Goal: Transaction & Acquisition: Obtain resource

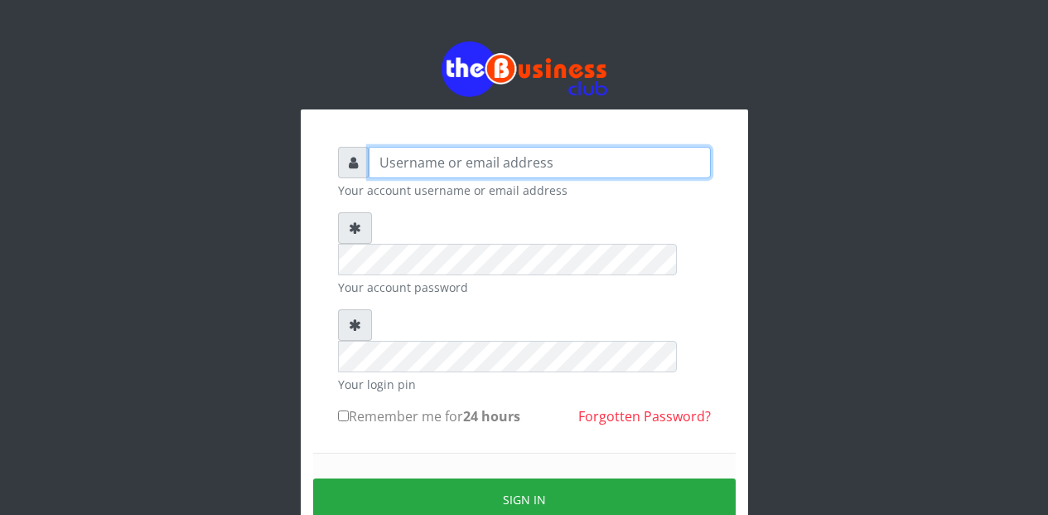
type input "Etinyin"
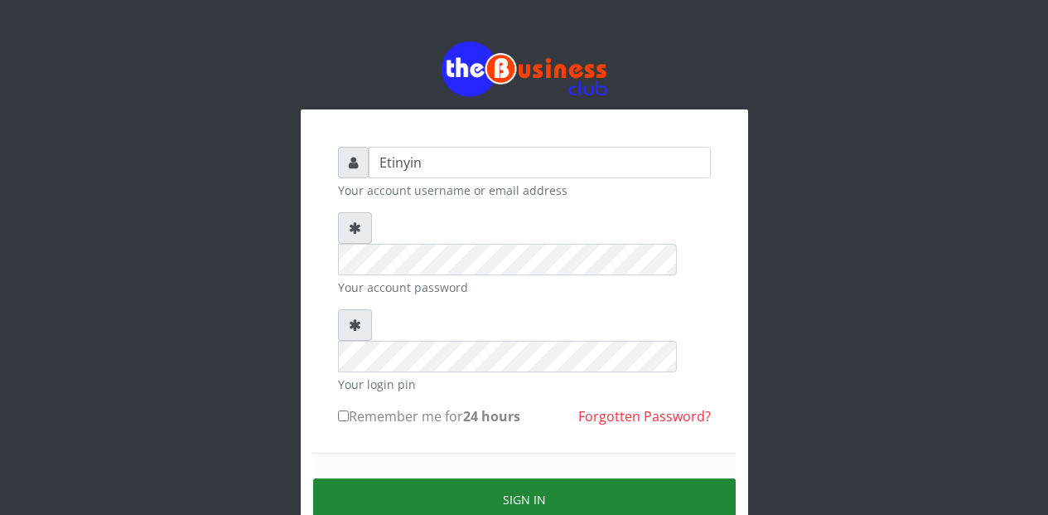
click at [524, 478] on button "Sign in" at bounding box center [524, 499] width 423 height 42
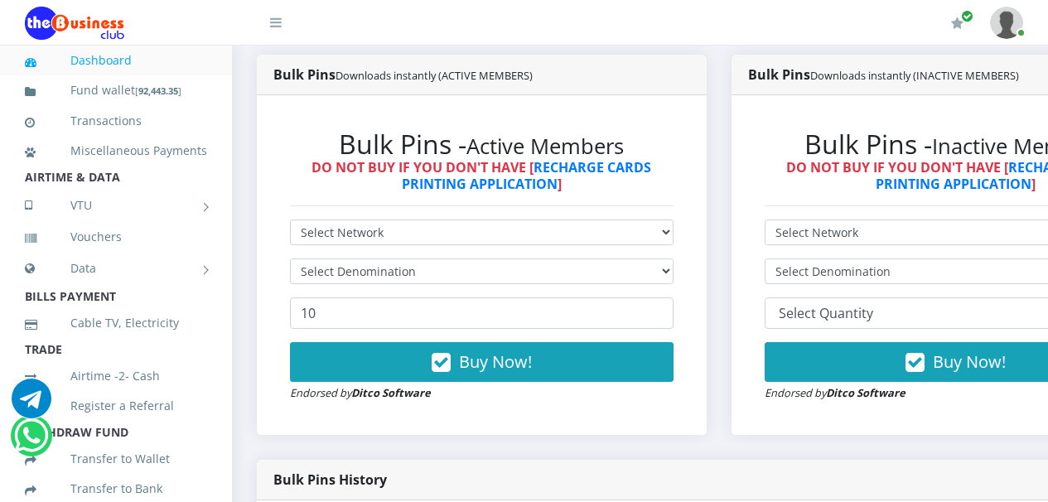
scroll to position [364, 0]
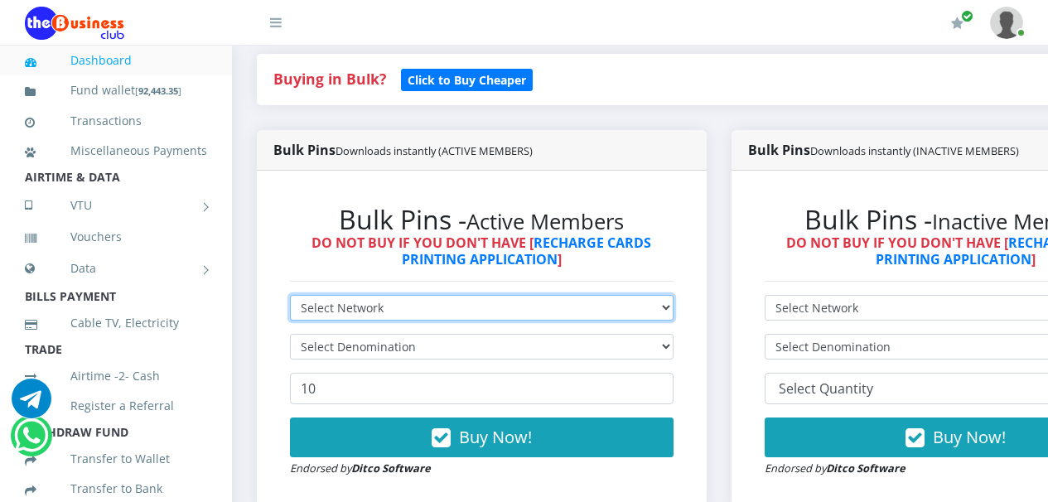
click at [674, 308] on select "Select Network MTN Globacom 9Mobile Airtel" at bounding box center [482, 308] width 384 height 26
select select "Airtel"
click at [290, 297] on select "Select Network MTN Globacom 9Mobile Airtel" at bounding box center [482, 308] width 384 height 26
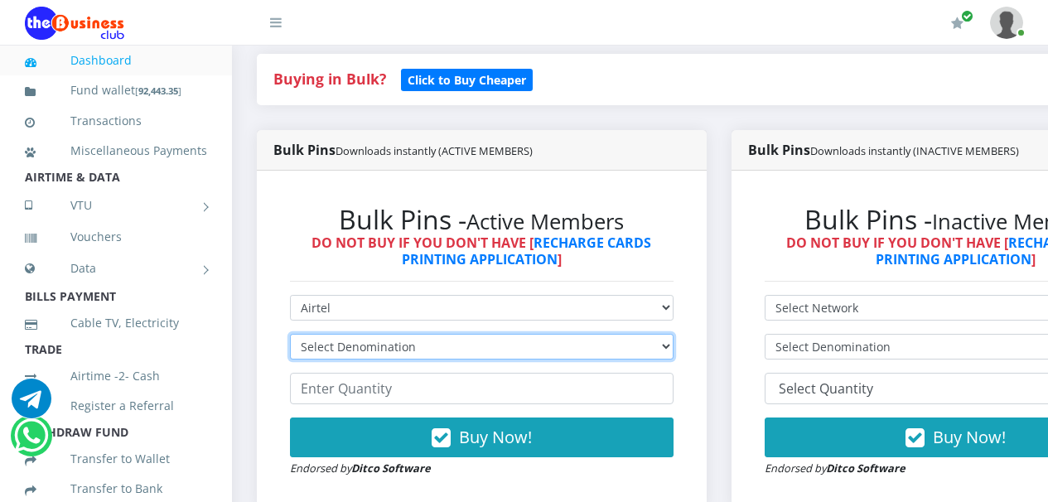
click at [674, 348] on select "Select Denomination Airtel NGN100 - ₦96.36 Airtel NGN200 - ₦192.72 Airtel NGN50…" at bounding box center [482, 347] width 384 height 26
select select "96.36-100"
click at [290, 336] on select "Select Denomination Airtel NGN100 - ₦96.36 Airtel NGN200 - ₦192.72 Airtel NGN50…" at bounding box center [482, 347] width 384 height 26
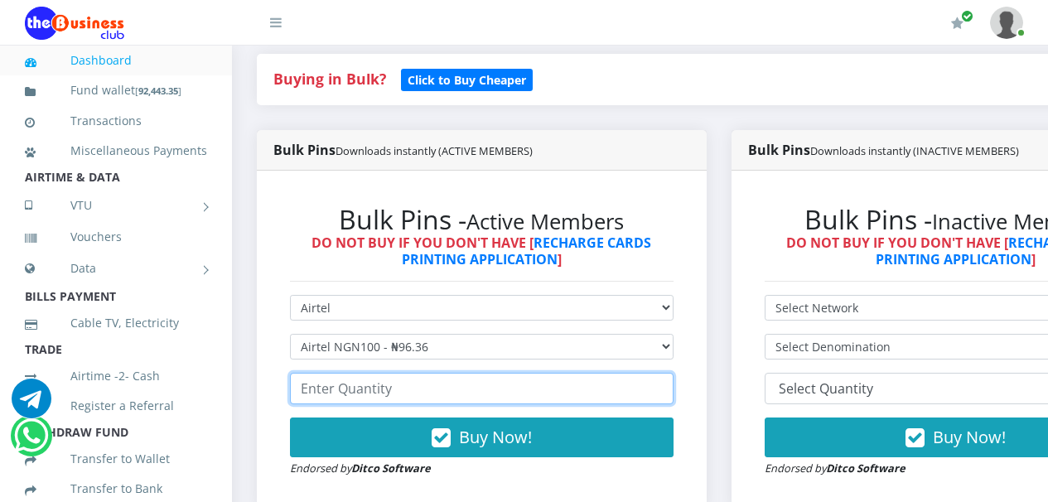
click at [651, 394] on input "number" at bounding box center [482, 388] width 384 height 31
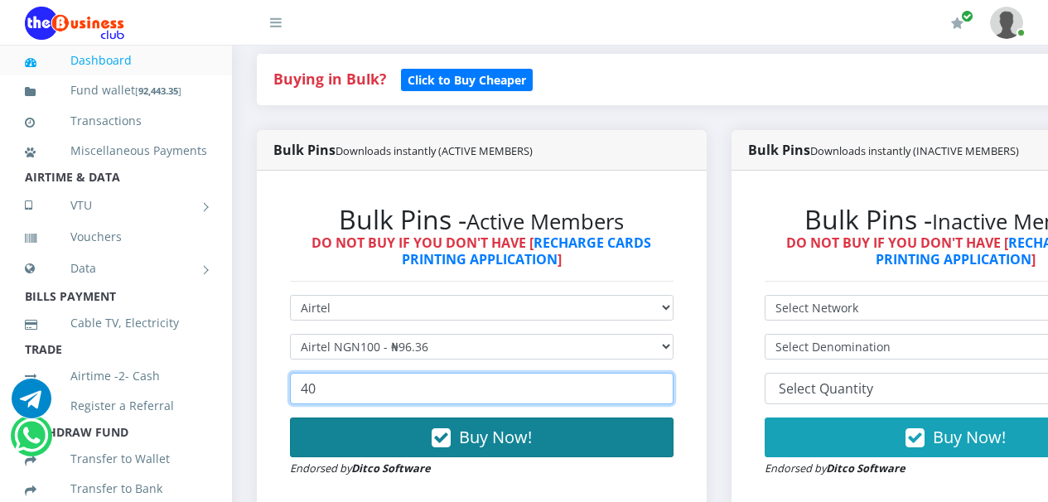
type input "40"
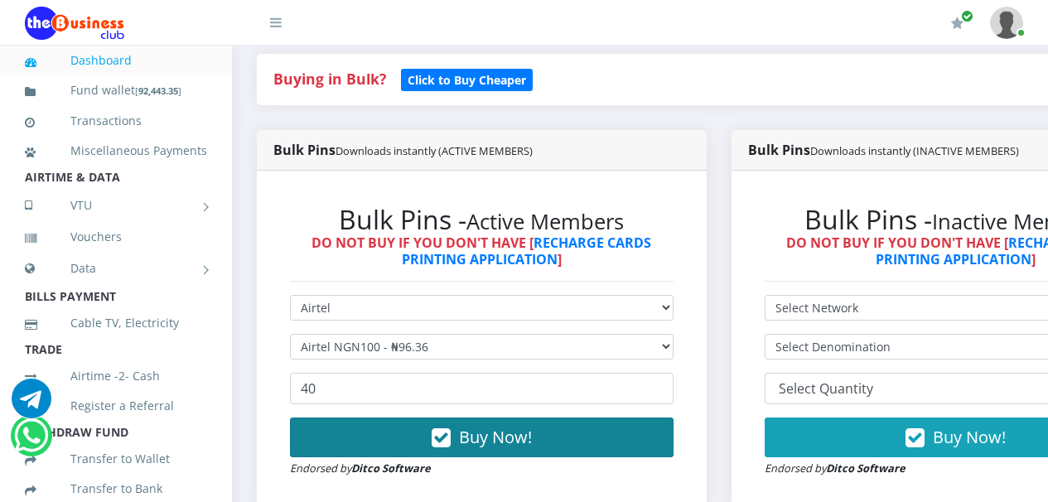
click at [447, 444] on icon "button" at bounding box center [441, 438] width 19 height 17
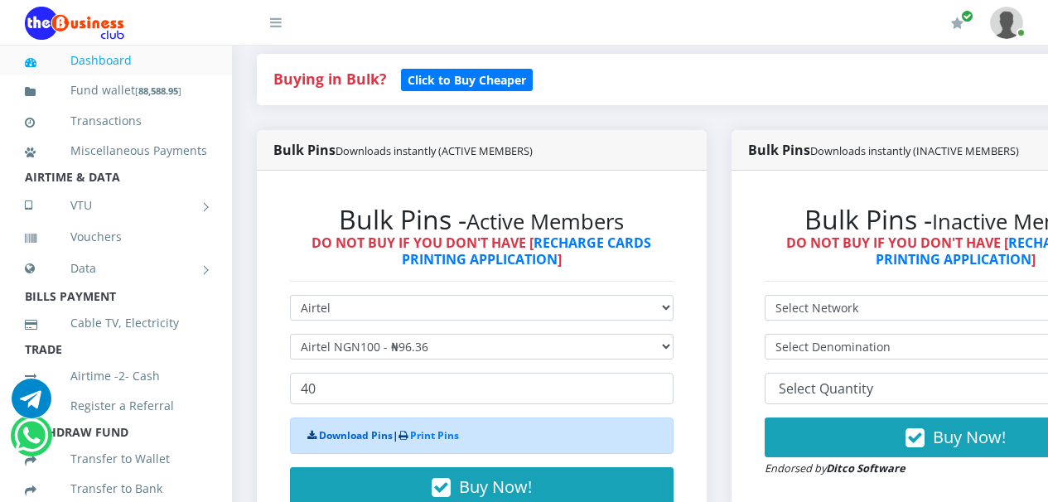
click at [358, 437] on link "Download Pins" at bounding box center [356, 435] width 74 height 14
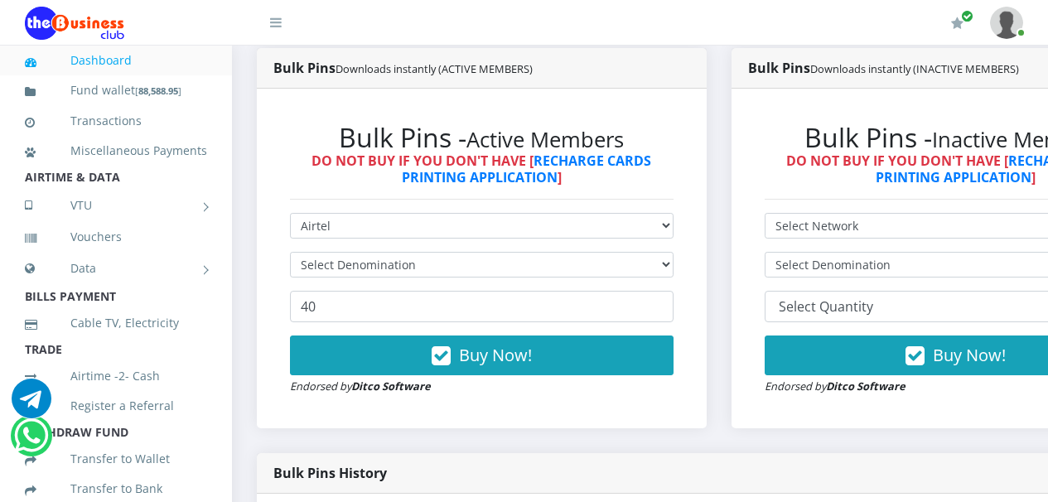
scroll to position [425, 0]
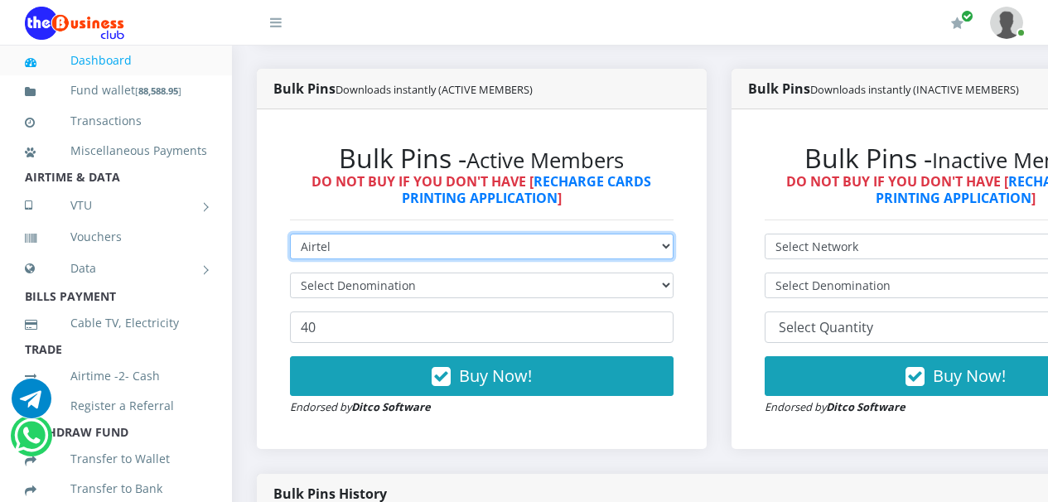
click at [674, 250] on select "Select Network MTN Globacom 9Mobile Airtel" at bounding box center [482, 247] width 384 height 26
select select "MTN"
click at [290, 236] on select "Select Network MTN Globacom 9Mobile Airtel" at bounding box center [482, 247] width 384 height 26
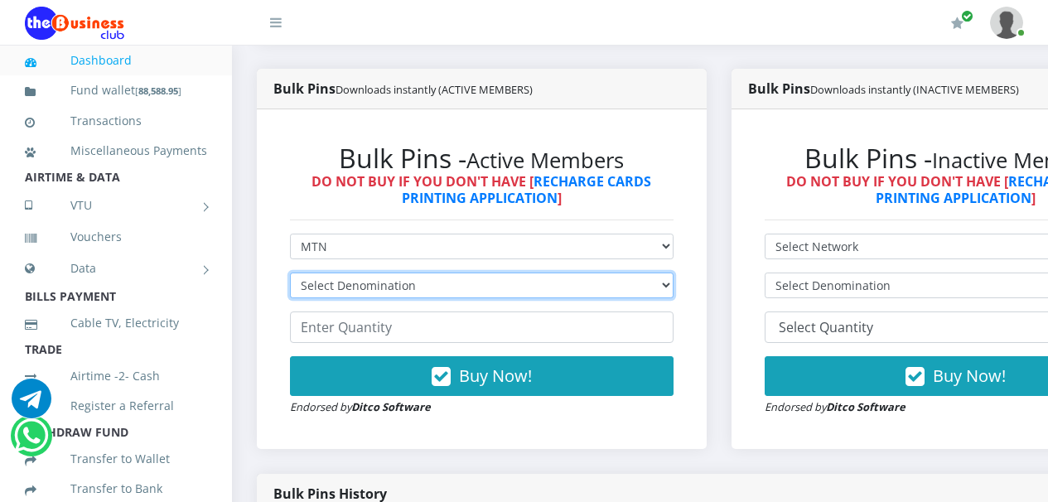
click at [674, 288] on select "Select Denomination MTN NGN100 - ₦96.94 MTN NGN200 - ₦193.88 MTN NGN400 - ₦387.…" at bounding box center [482, 286] width 384 height 26
select select "96.94-100"
click at [290, 275] on select "Select Denomination MTN NGN100 - ₦96.94 MTN NGN200 - ₦193.88 MTN NGN400 - ₦387.…" at bounding box center [482, 286] width 384 height 26
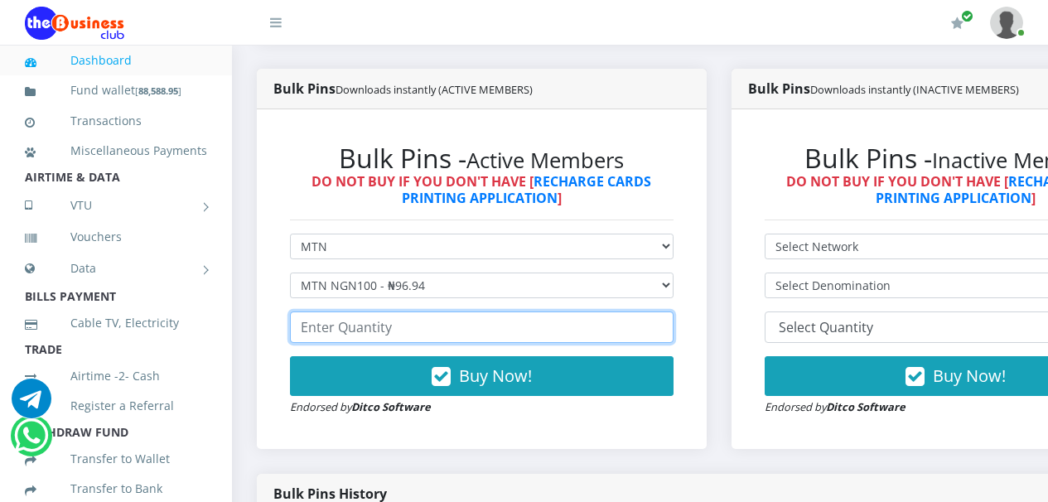
click at [623, 337] on input "number" at bounding box center [482, 327] width 384 height 31
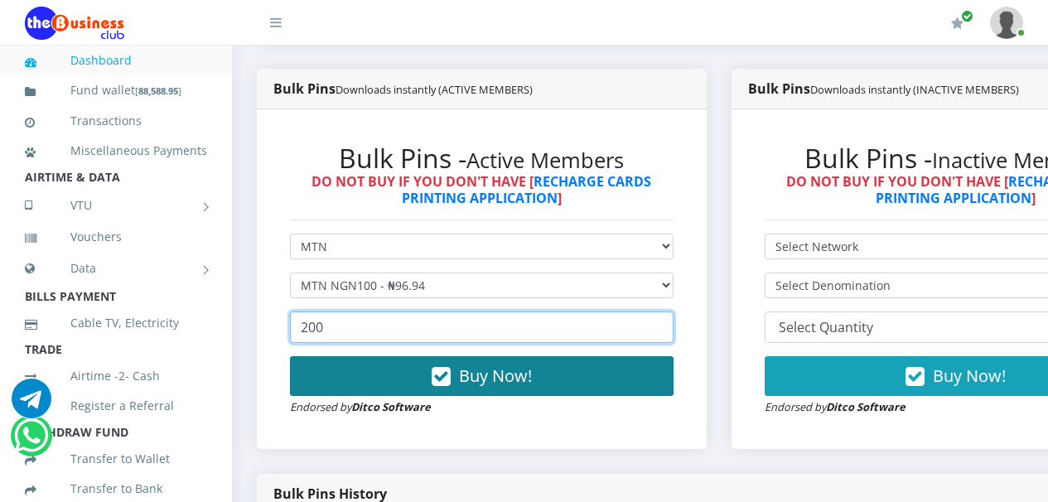
type input "200"
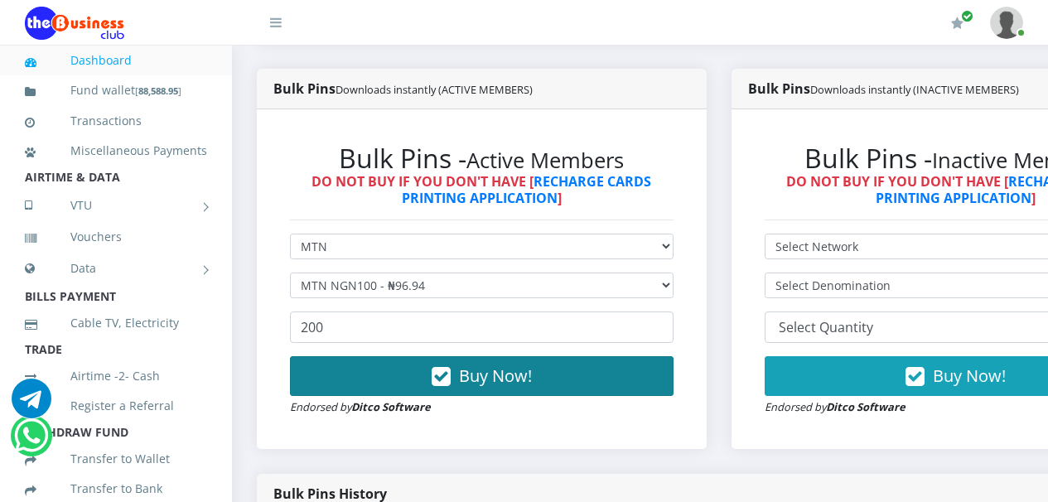
click at [449, 378] on icon "button" at bounding box center [441, 377] width 19 height 17
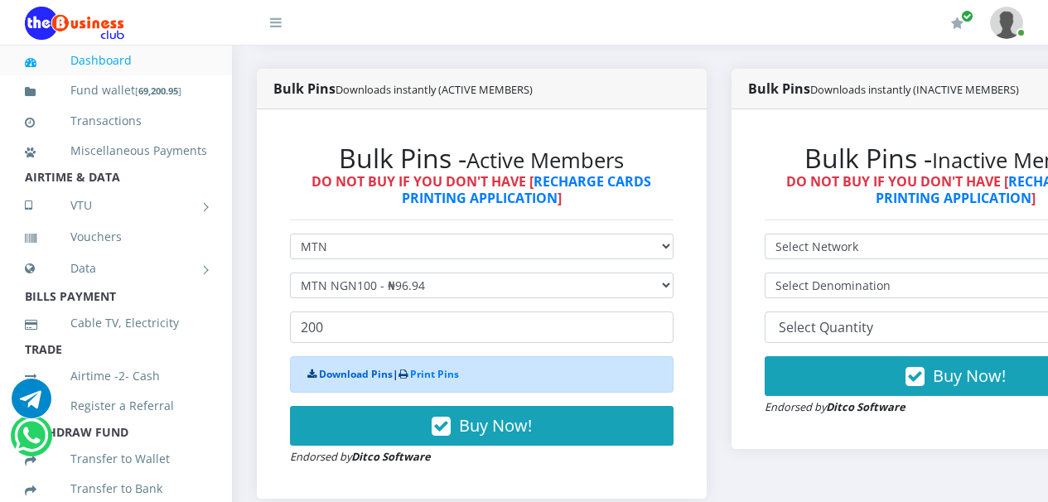
click at [348, 379] on link "Download Pins" at bounding box center [356, 374] width 74 height 14
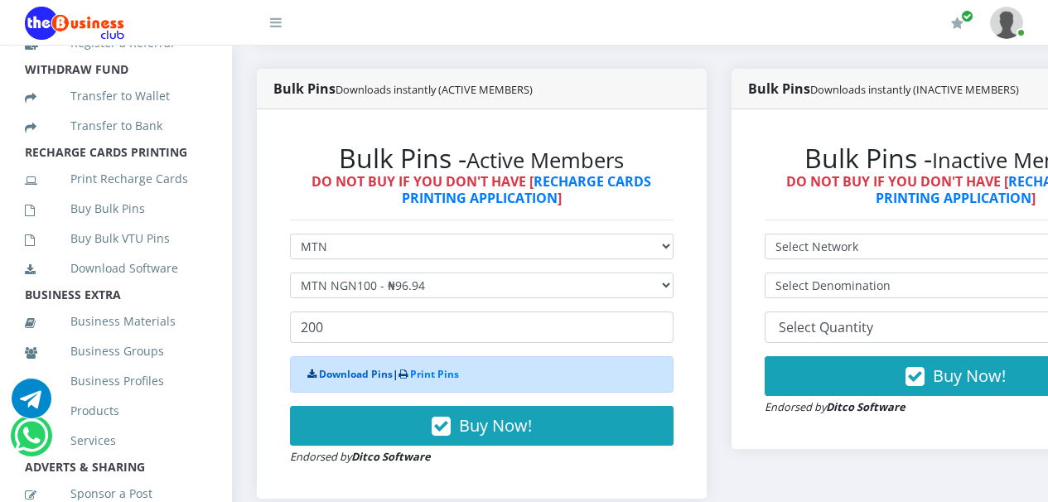
scroll to position [392, 0]
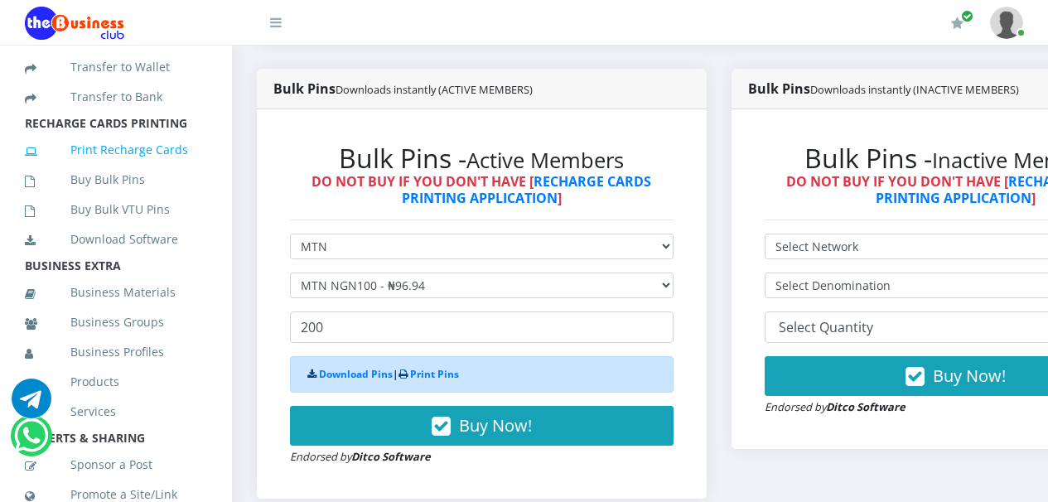
click at [123, 167] on link "Print Recharge Cards" at bounding box center [116, 150] width 182 height 38
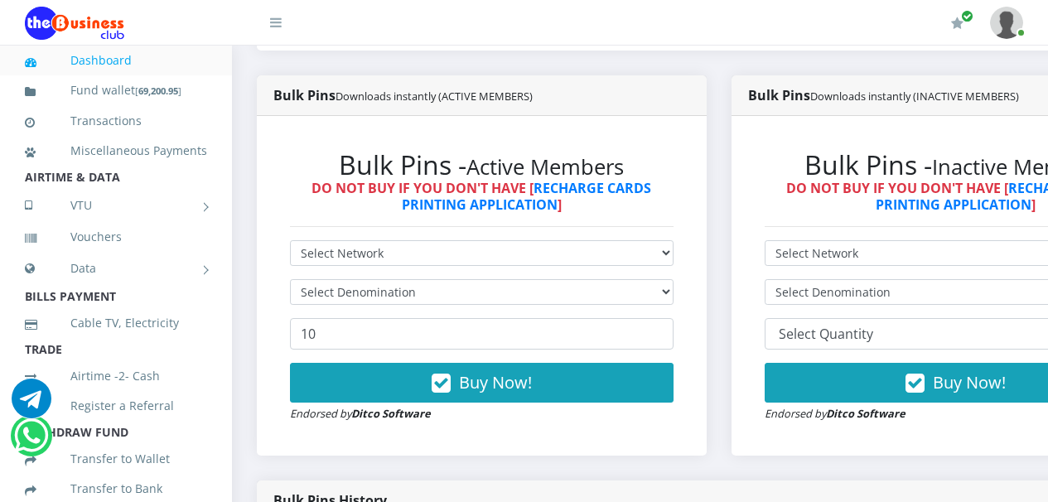
scroll to position [370, 0]
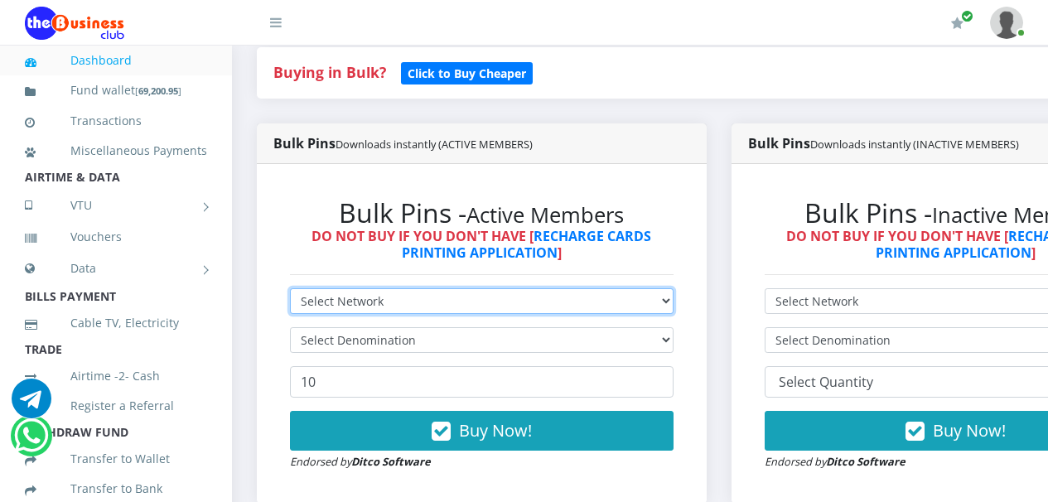
click at [674, 302] on select "Select Network MTN Globacom 9Mobile Airtel" at bounding box center [482, 301] width 384 height 26
select select "Airtel"
click at [290, 291] on select "Select Network MTN Globacom 9Mobile Airtel" at bounding box center [482, 301] width 384 height 26
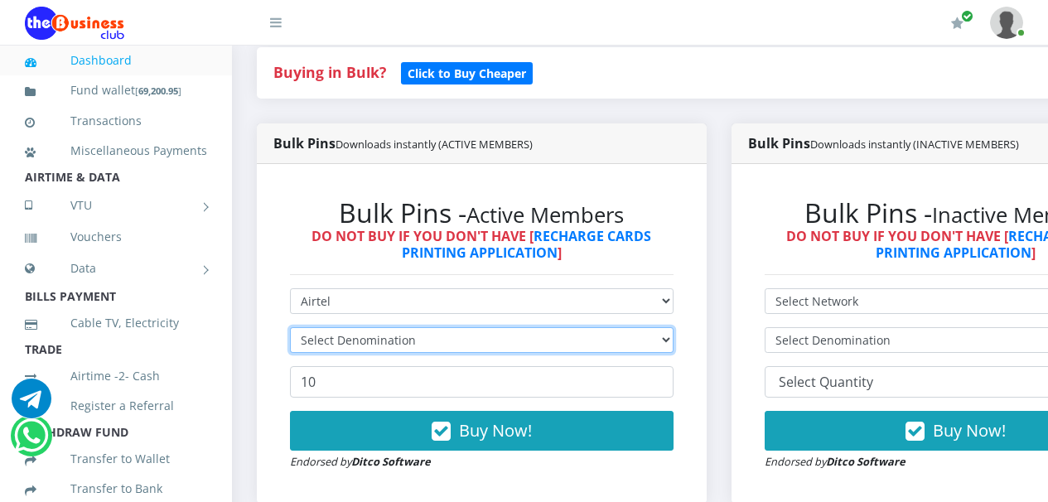
click at [674, 344] on select "Select Denomination" at bounding box center [482, 340] width 384 height 26
select select "192.72-200"
click at [290, 330] on select "Select Denomination Airtel NGN100 - ₦96.36 Airtel NGN200 - ₦192.72 Airtel NGN50…" at bounding box center [482, 340] width 384 height 26
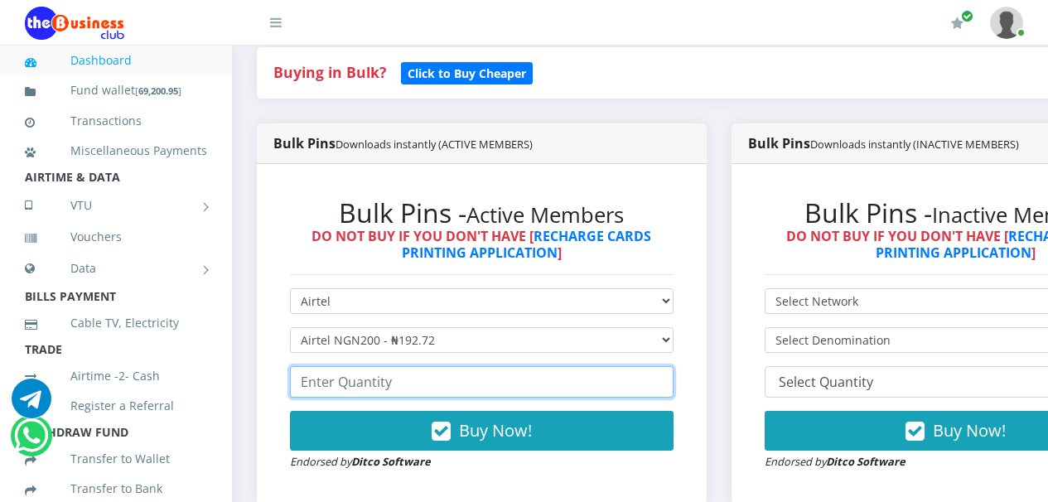
click at [651, 383] on input "number" at bounding box center [482, 381] width 384 height 31
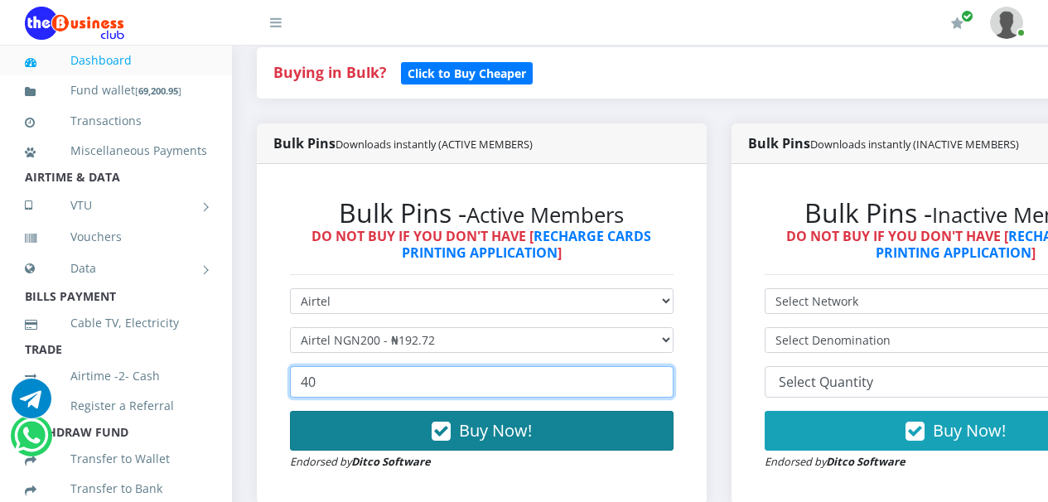
type input "40"
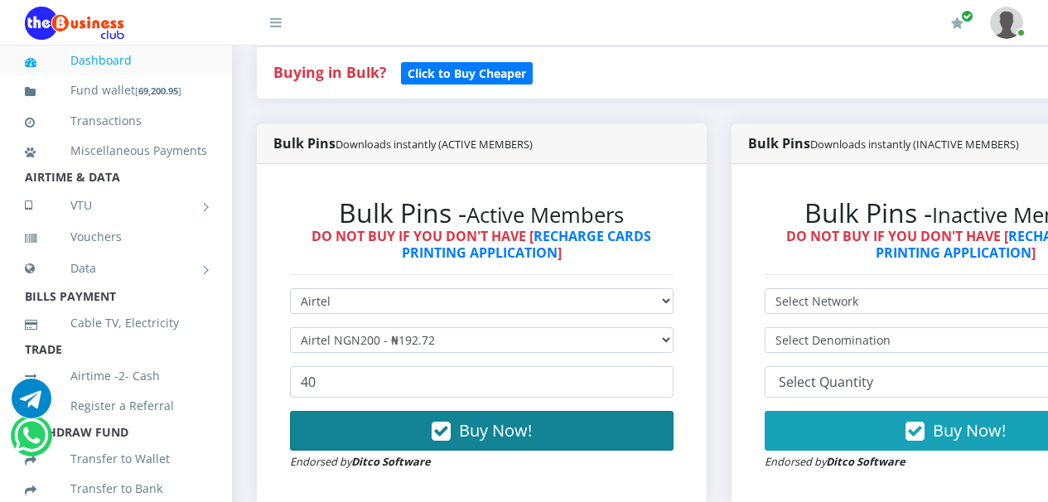
click at [449, 439] on icon "button" at bounding box center [441, 431] width 19 height 17
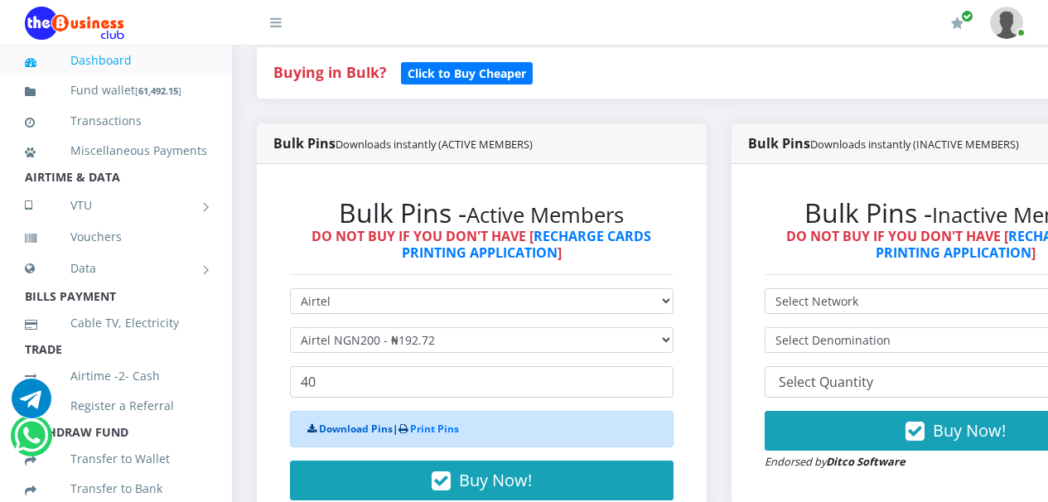
click at [370, 431] on link "Download Pins" at bounding box center [356, 429] width 74 height 14
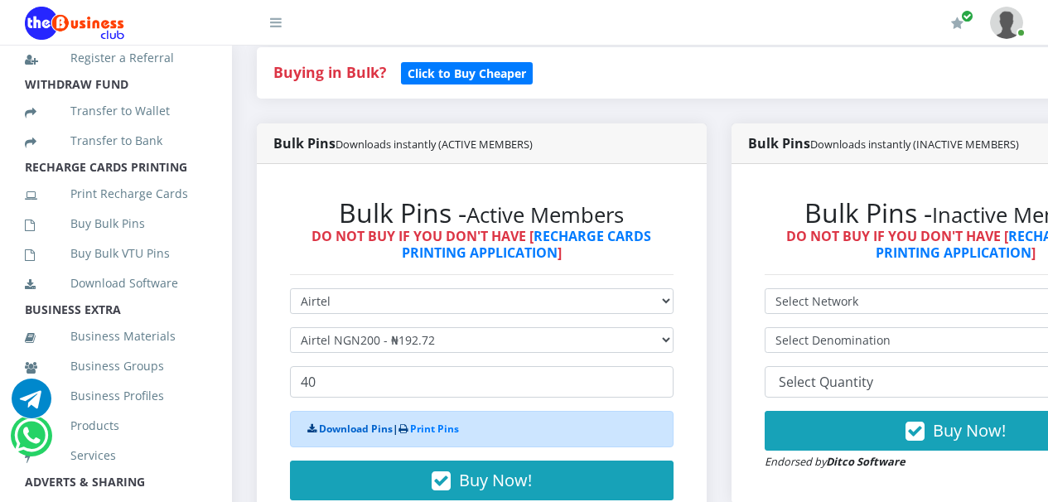
scroll to position [390, 0]
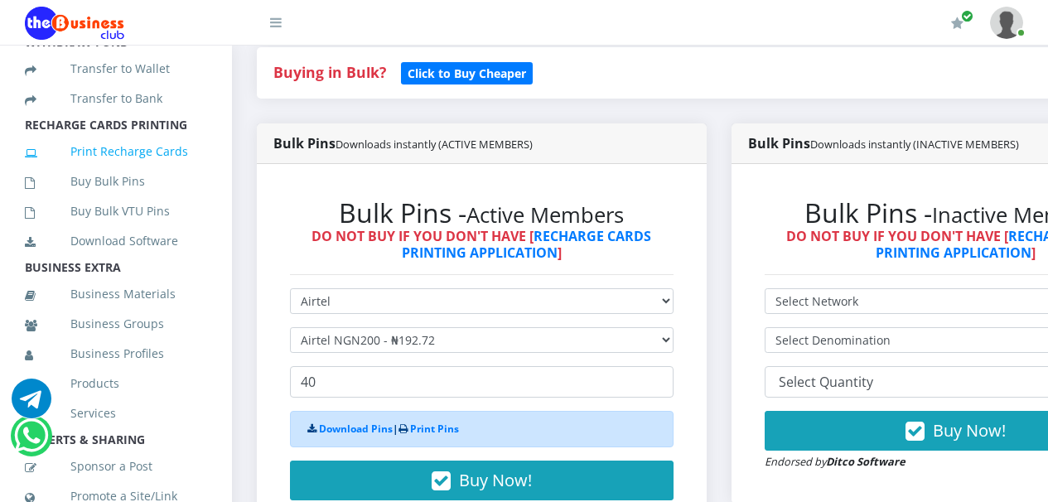
click at [108, 170] on link "Print Recharge Cards" at bounding box center [116, 152] width 182 height 38
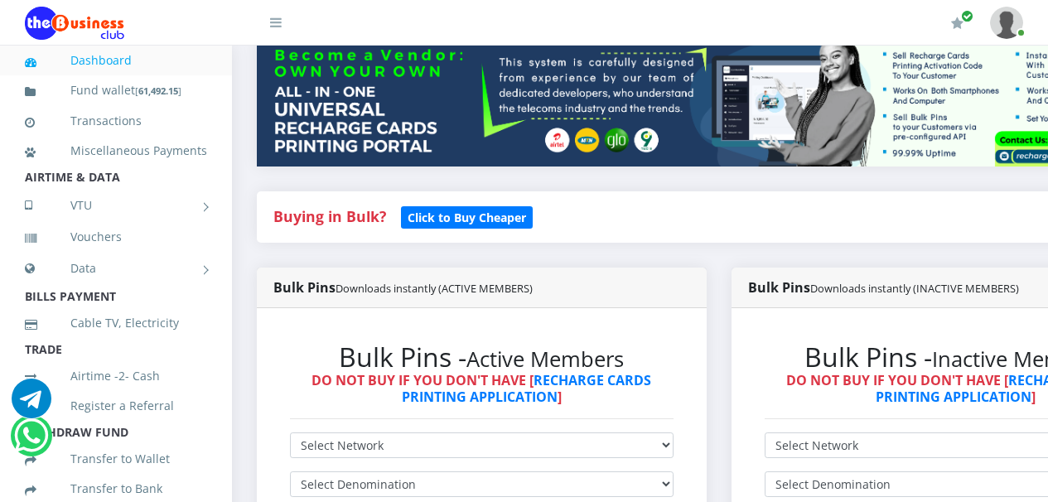
scroll to position [425, 0]
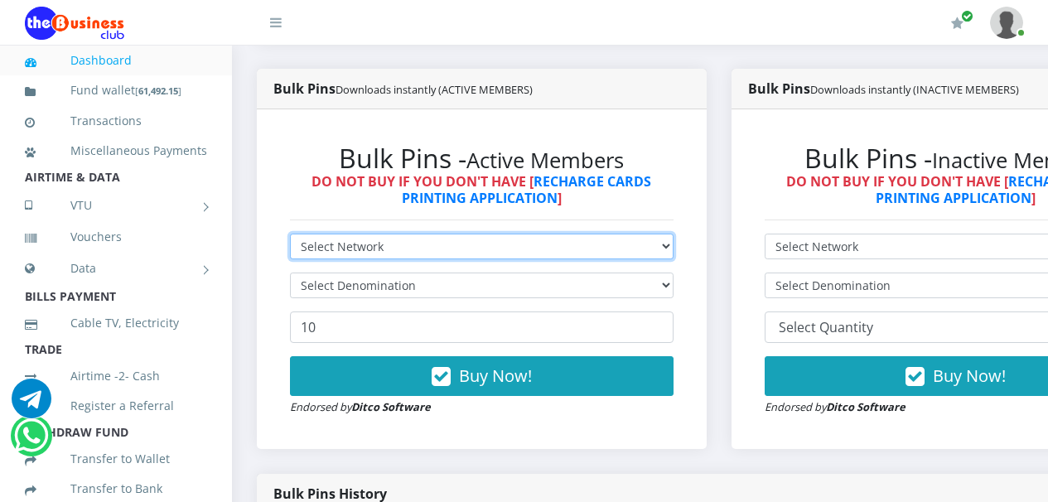
click at [674, 251] on select "Select Network MTN Globacom 9Mobile Airtel" at bounding box center [482, 247] width 384 height 26
select select "MTN"
click at [290, 236] on select "Select Network MTN Globacom 9Mobile Airtel" at bounding box center [482, 247] width 384 height 26
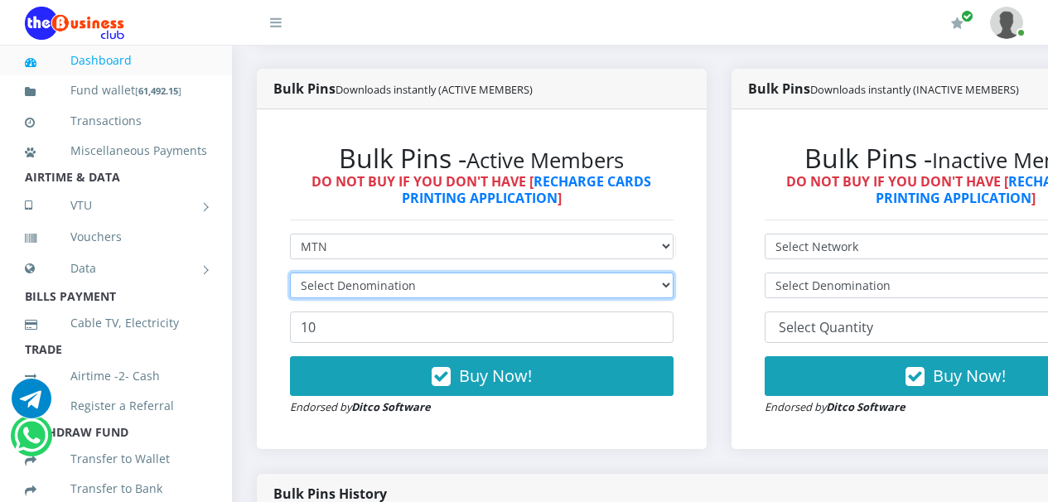
click at [674, 289] on select "Select Denomination" at bounding box center [482, 286] width 384 height 26
select select "193.88-200"
click at [290, 275] on select "Select Denomination MTN NGN100 - ₦96.94 MTN NGN200 - ₦193.88 MTN NGN400 - ₦387.…" at bounding box center [482, 286] width 384 height 26
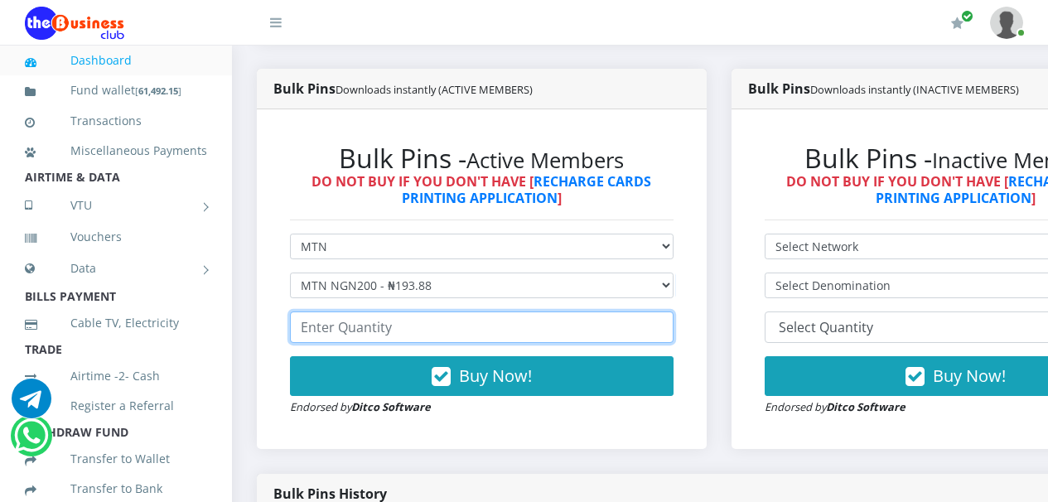
click at [577, 328] on input "number" at bounding box center [482, 327] width 384 height 31
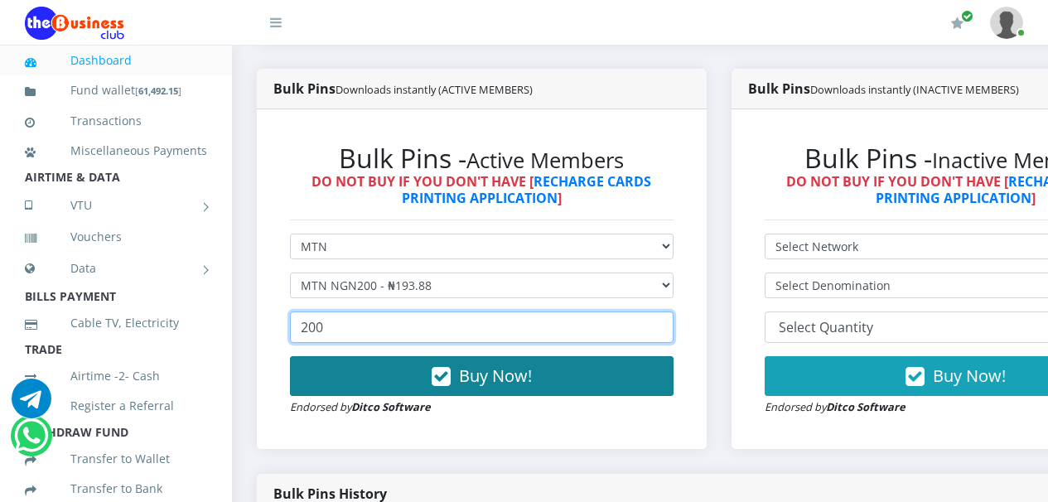
type input "200"
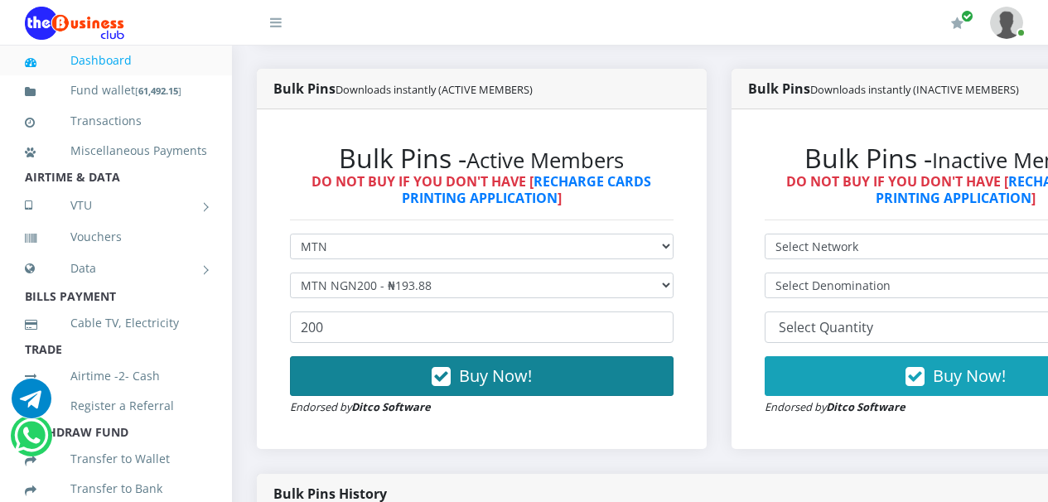
click at [451, 379] on icon "button" at bounding box center [441, 377] width 19 height 17
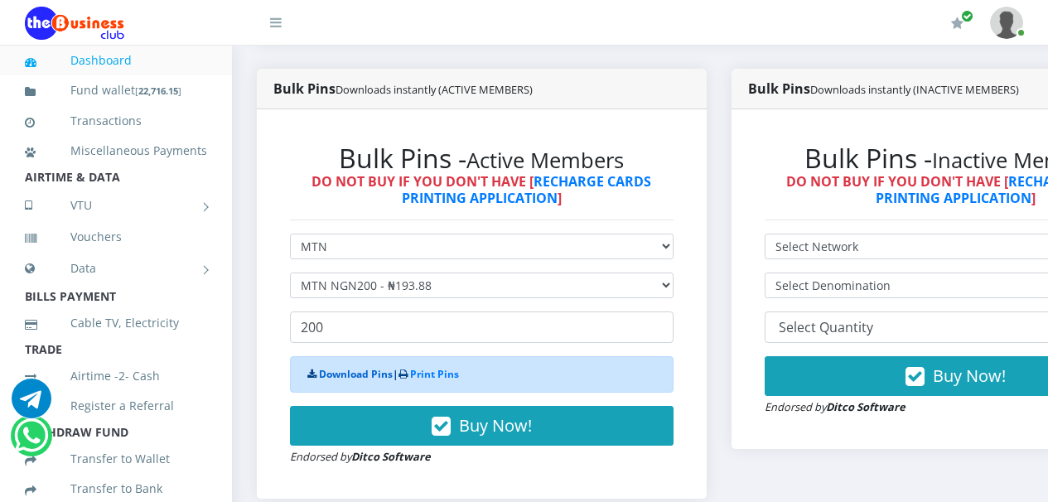
click at [355, 374] on link "Download Pins" at bounding box center [356, 374] width 74 height 14
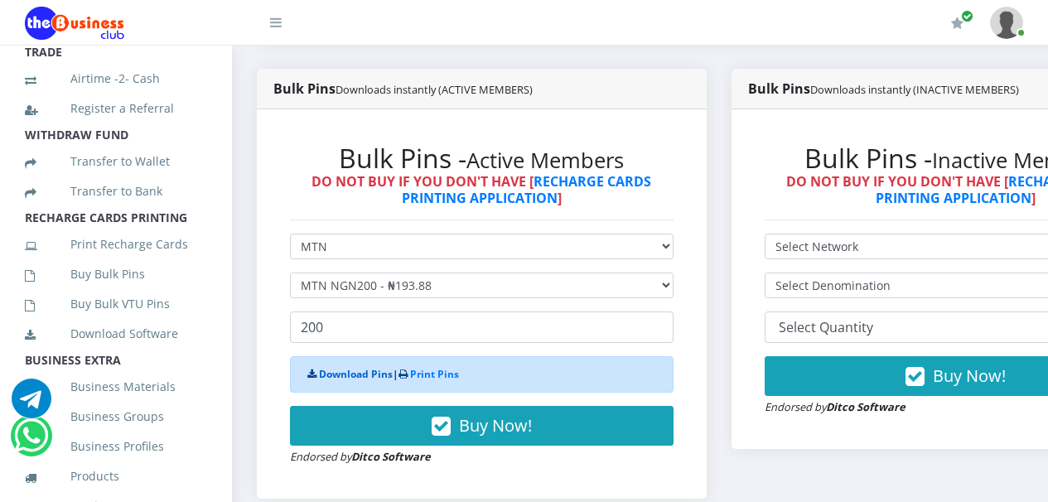
scroll to position [306, 0]
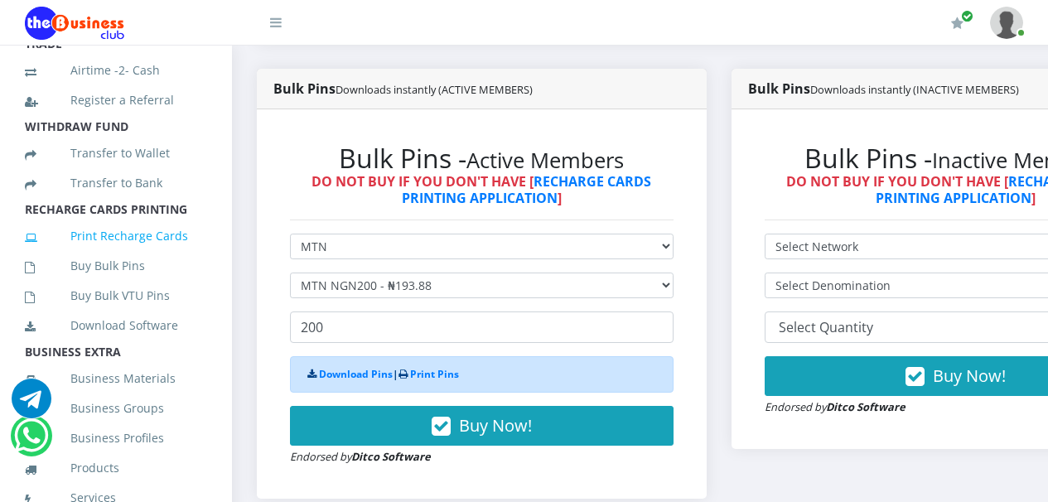
click at [133, 255] on link "Print Recharge Cards" at bounding box center [116, 236] width 182 height 38
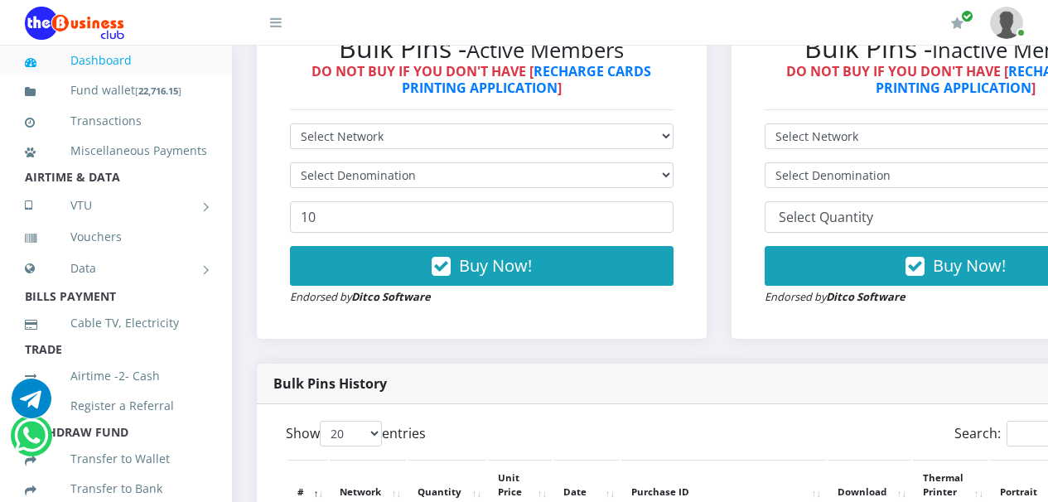
scroll to position [418, 0]
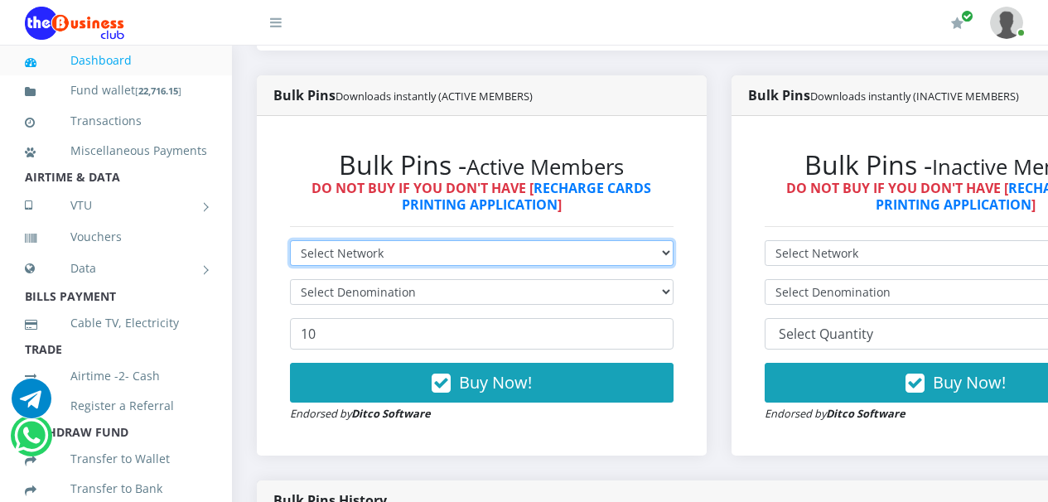
click at [674, 256] on select "Select Network MTN Globacom 9Mobile Airtel" at bounding box center [482, 253] width 384 height 26
select select "Airtel"
click at [290, 243] on select "Select Network MTN Globacom 9Mobile Airtel" at bounding box center [482, 253] width 384 height 26
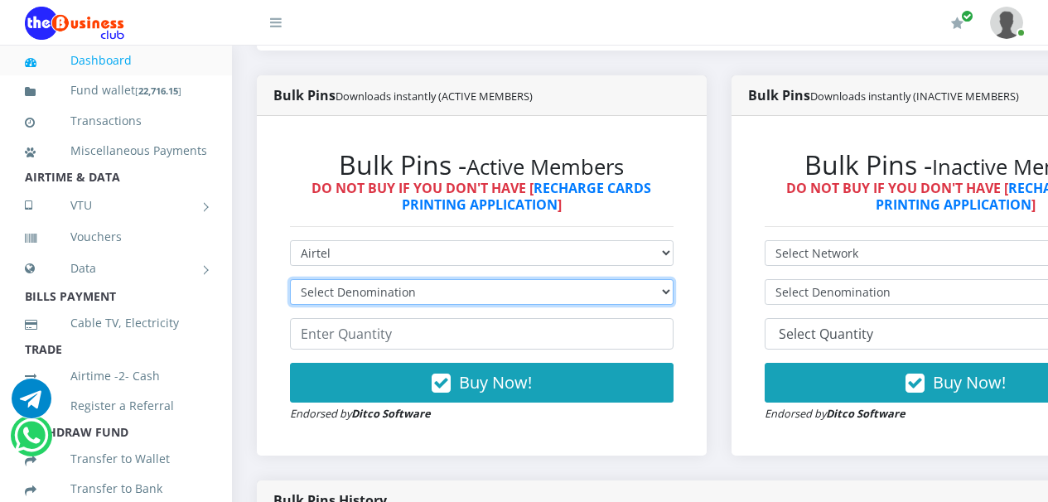
click at [674, 297] on select "Select Denomination Airtel NGN100 - ₦96.36 Airtel NGN200 - ₦192.72 Airtel NGN50…" at bounding box center [482, 292] width 384 height 26
select select "481.8-500"
click at [290, 282] on select "Select Denomination Airtel NGN100 - ₦96.36 Airtel NGN200 - ₦192.72 Airtel NGN50…" at bounding box center [482, 292] width 384 height 26
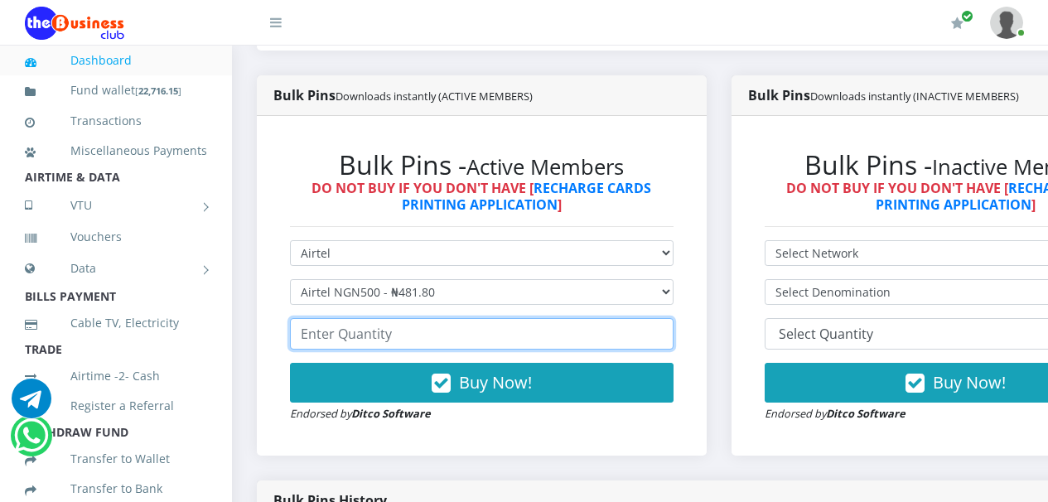
click at [635, 341] on input "number" at bounding box center [482, 333] width 384 height 31
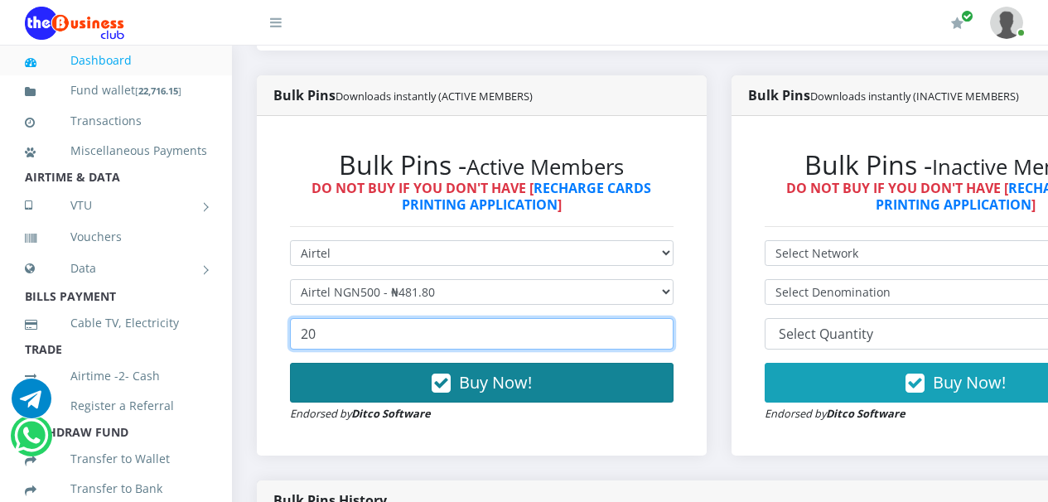
type input "20"
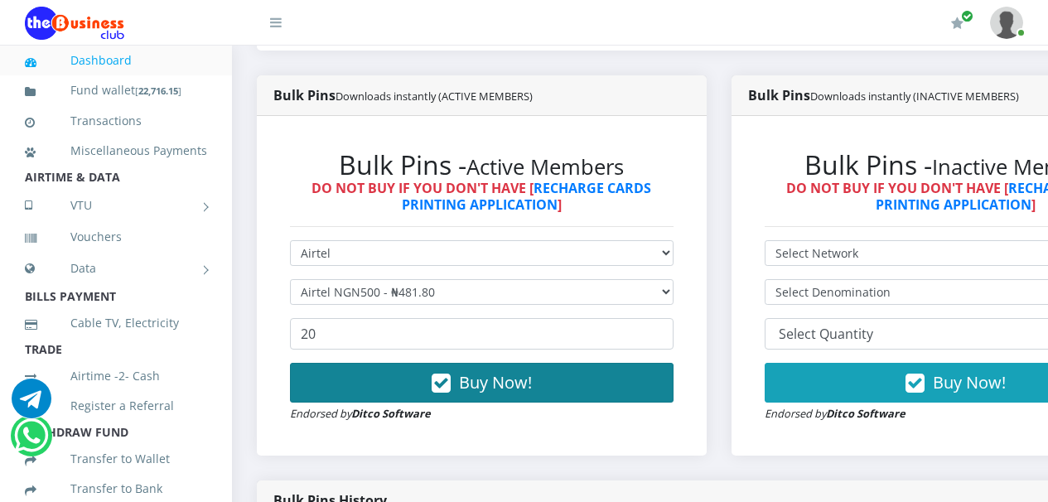
click at [442, 385] on icon "button" at bounding box center [441, 383] width 19 height 17
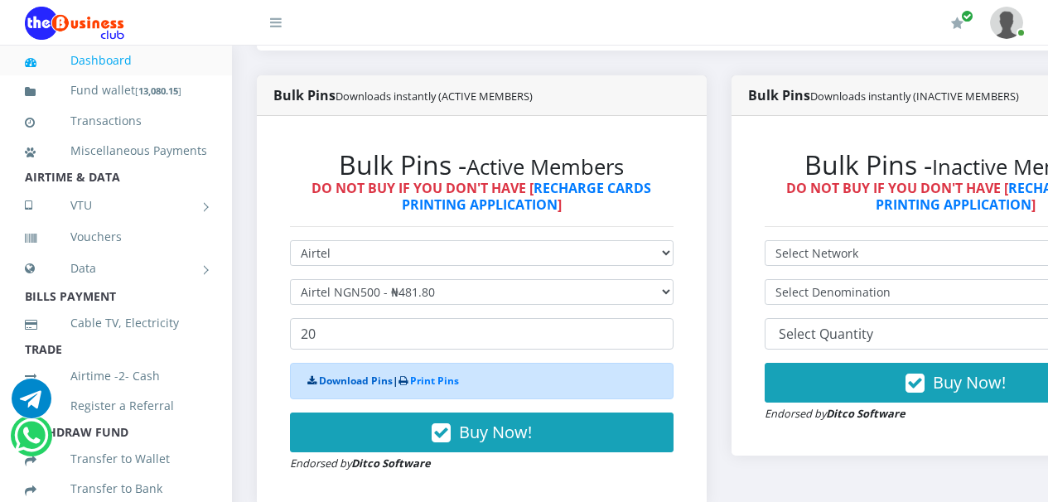
click at [351, 384] on link "Download Pins" at bounding box center [356, 381] width 74 height 14
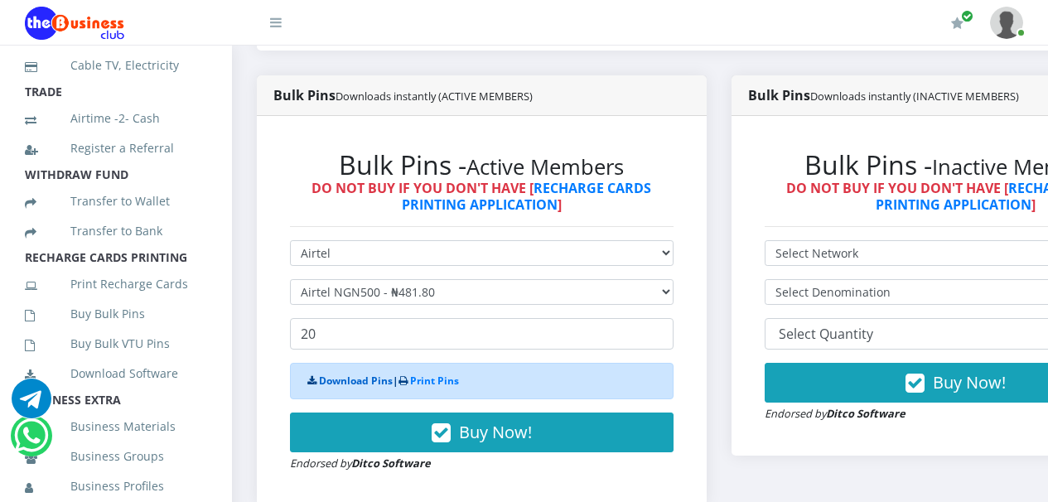
scroll to position [266, 0]
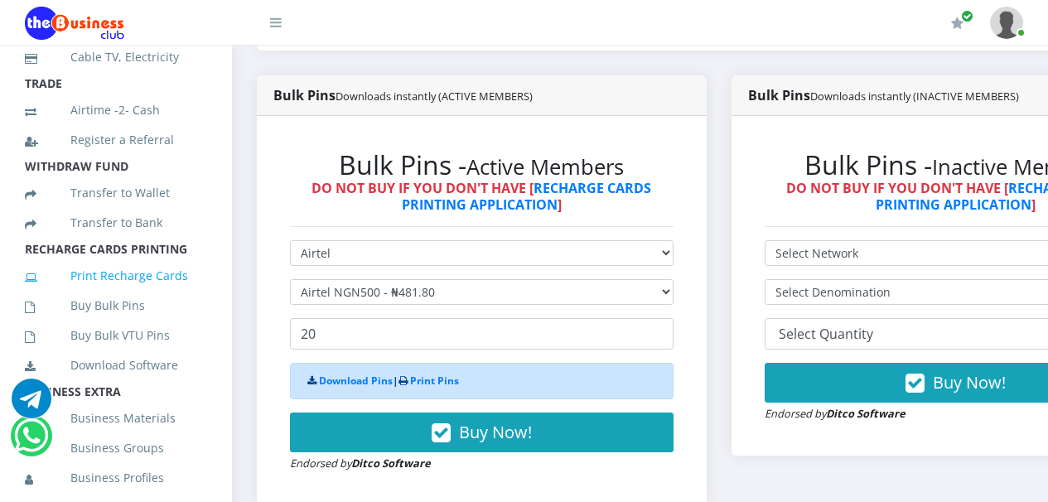
click at [104, 295] on link "Print Recharge Cards" at bounding box center [116, 276] width 182 height 38
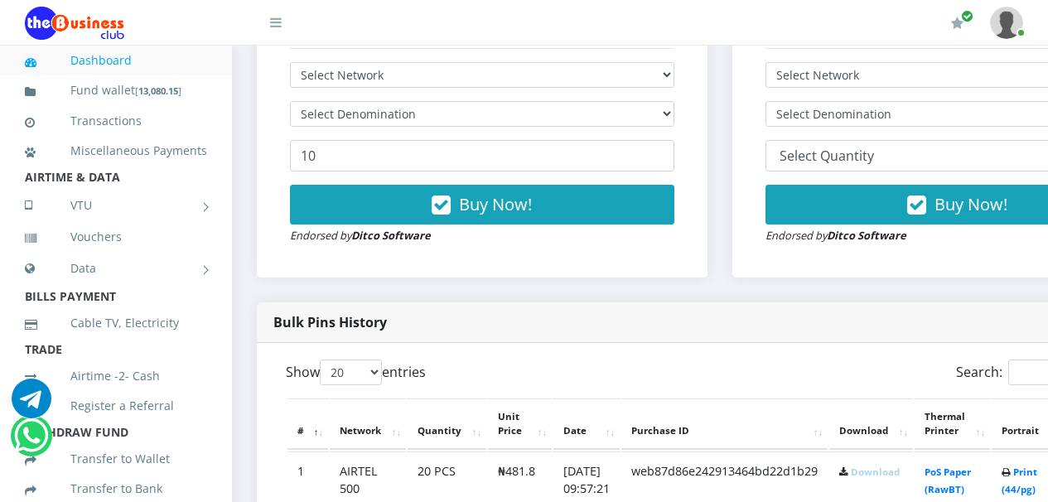
scroll to position [528, 0]
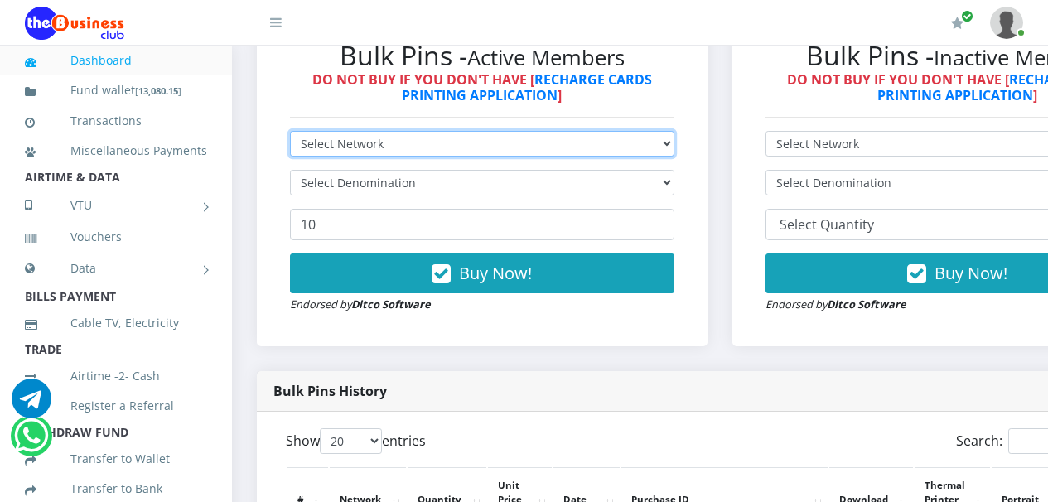
click at [674, 147] on select "Select Network MTN Globacom 9Mobile Airtel" at bounding box center [482, 144] width 384 height 26
select select "MTN"
click at [290, 134] on select "Select Network MTN Globacom 9Mobile Airtel" at bounding box center [482, 144] width 384 height 26
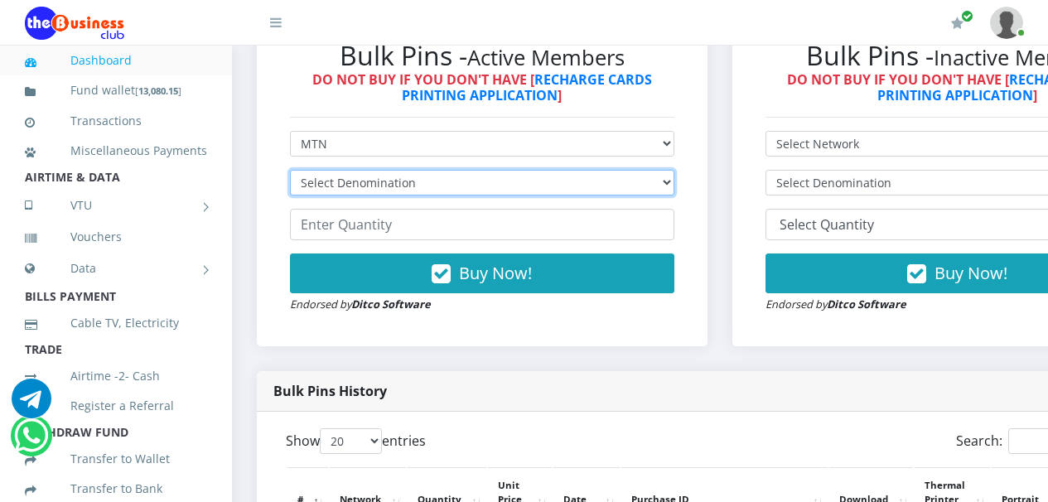
click at [674, 186] on select "Select Denomination" at bounding box center [482, 183] width 384 height 26
select select "484.7-500"
click at [290, 173] on select "Select Denomination MTN NGN100 - ₦96.94 MTN NGN200 - ₦193.88 MTN NGN400 - ₦387.…" at bounding box center [482, 183] width 384 height 26
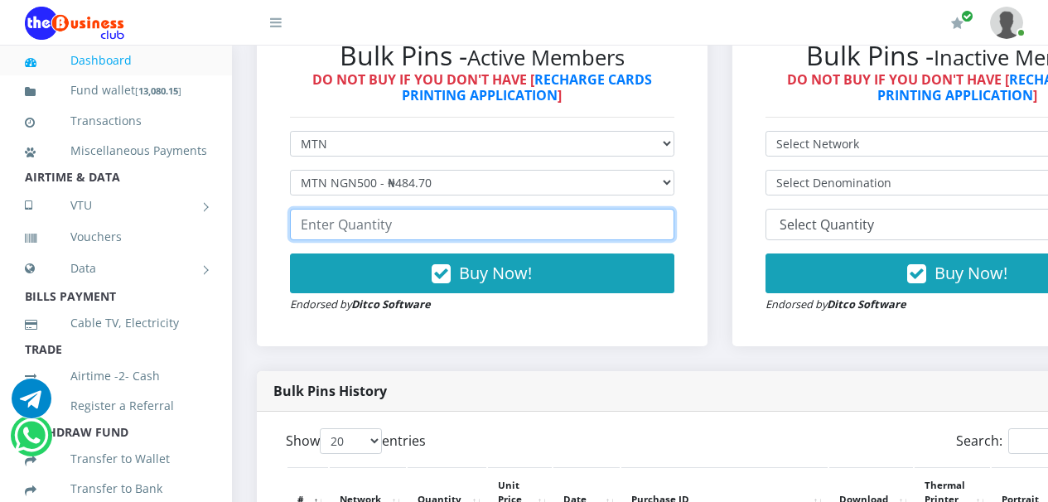
click at [656, 227] on input "number" at bounding box center [482, 224] width 384 height 31
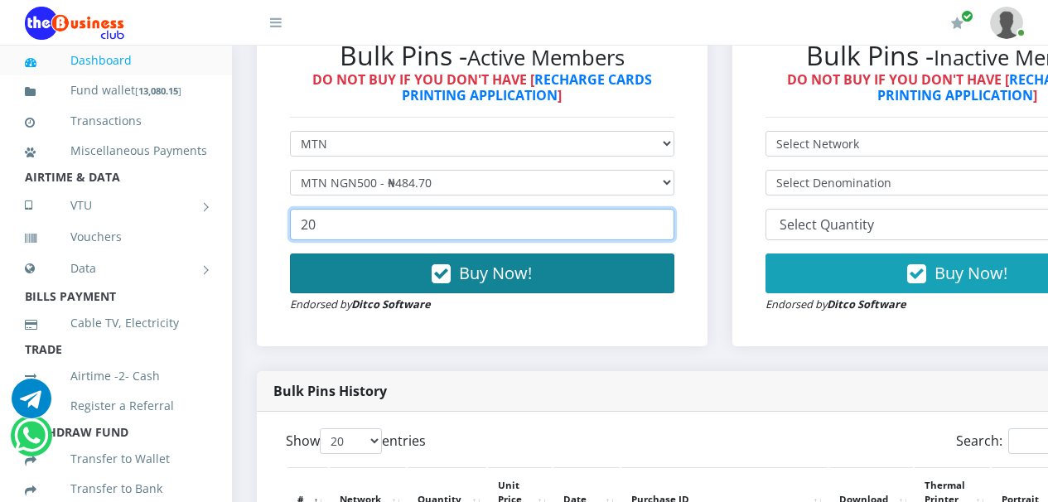
type input "20"
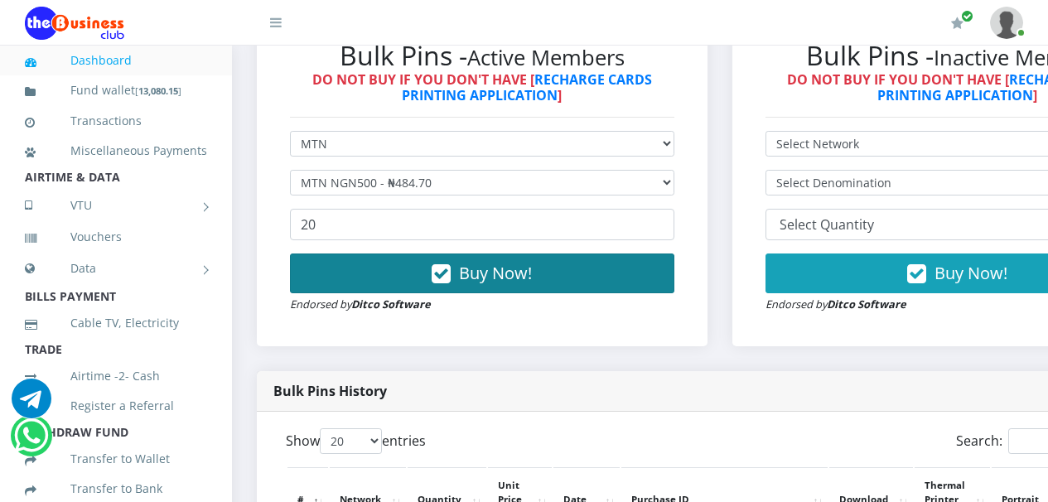
click at [448, 277] on icon "button" at bounding box center [441, 274] width 19 height 17
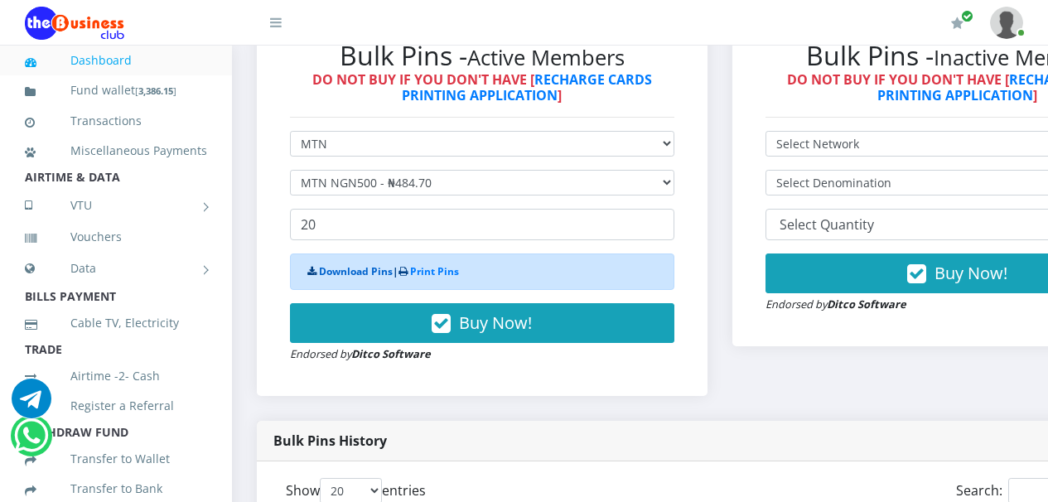
click at [352, 273] on link "Download Pins" at bounding box center [356, 271] width 74 height 14
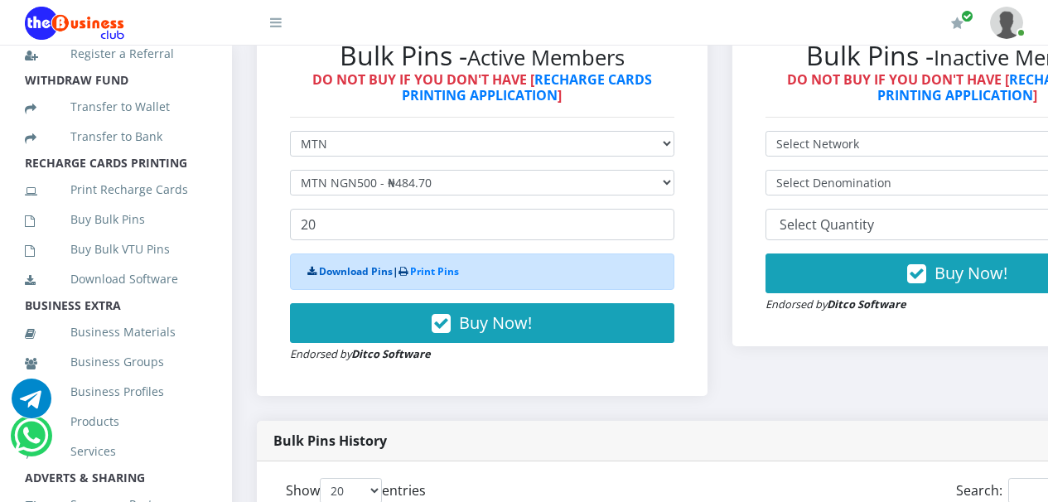
scroll to position [365, 0]
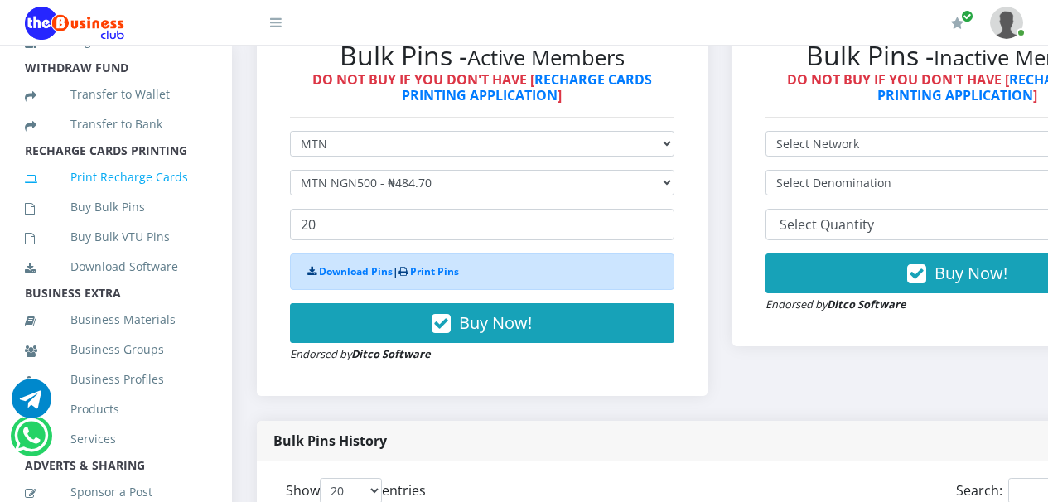
click at [122, 196] on link "Print Recharge Cards" at bounding box center [116, 177] width 182 height 38
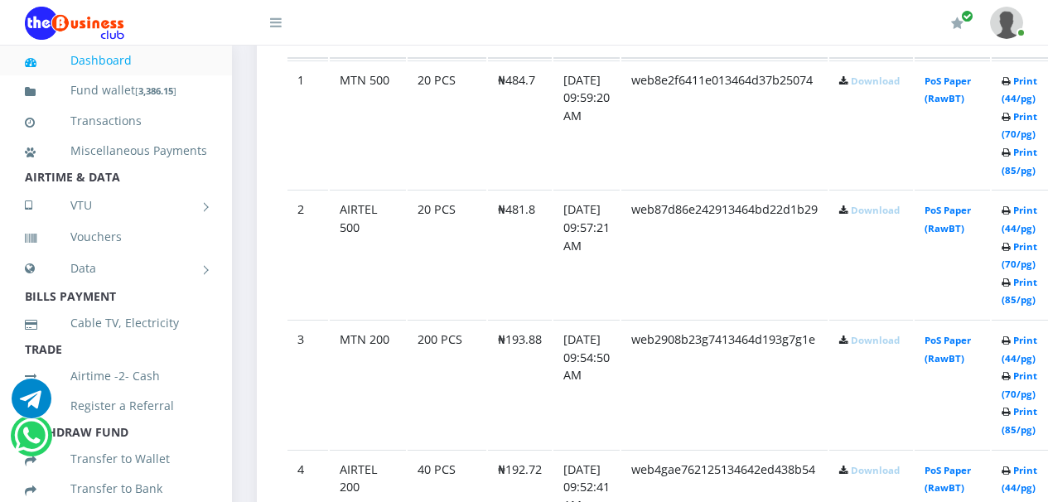
scroll to position [1001, 0]
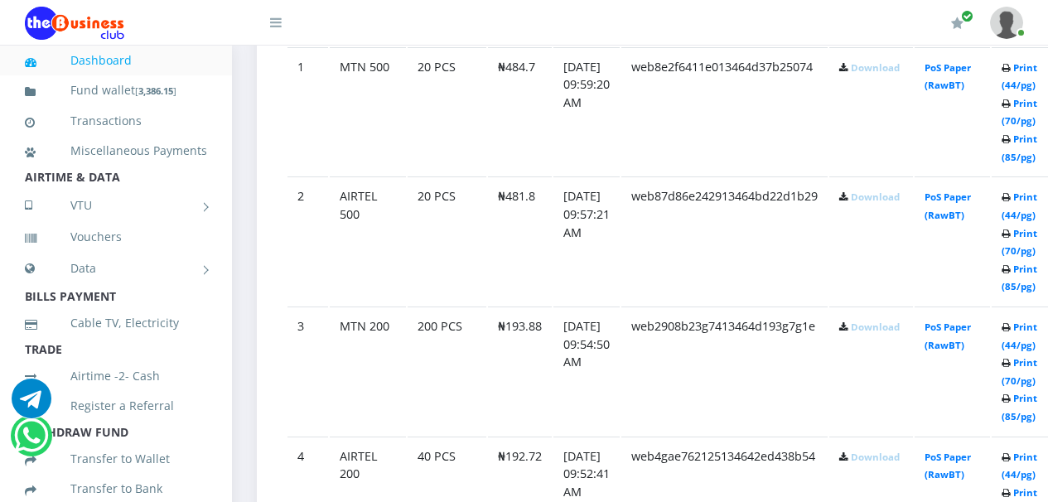
click at [900, 71] on link "Download" at bounding box center [875, 67] width 49 height 12
click at [888, 200] on link "Download" at bounding box center [875, 197] width 49 height 12
click at [894, 329] on link "Download" at bounding box center [875, 327] width 49 height 12
click at [891, 459] on link "Download" at bounding box center [875, 457] width 49 height 12
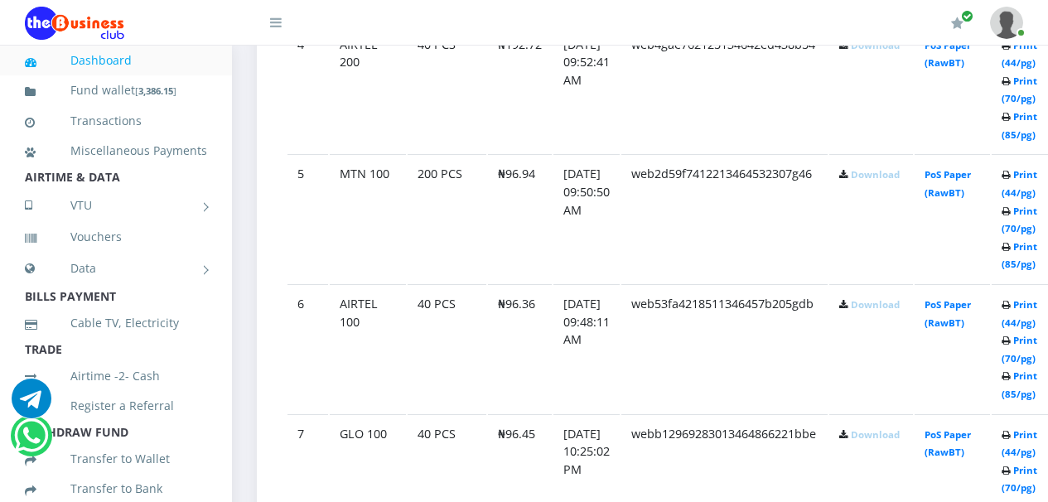
scroll to position [1433, 0]
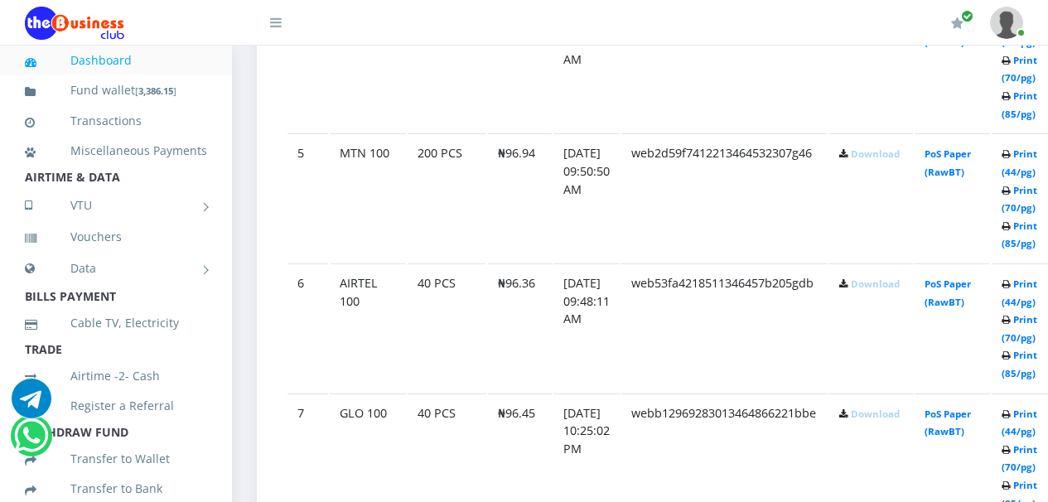
click at [900, 156] on link "Download" at bounding box center [875, 153] width 49 height 12
click at [893, 355] on td "Download" at bounding box center [871, 327] width 84 height 128
click at [895, 287] on link "Download" at bounding box center [875, 284] width 49 height 12
